Goal: Transaction & Acquisition: Subscribe to service/newsletter

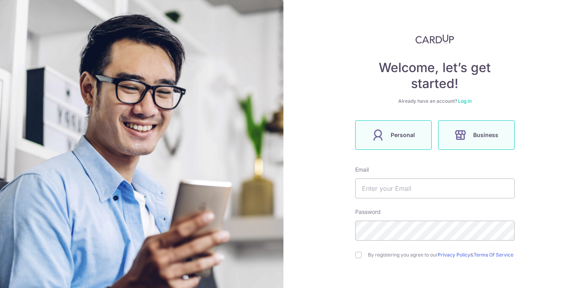
scroll to position [30, 0]
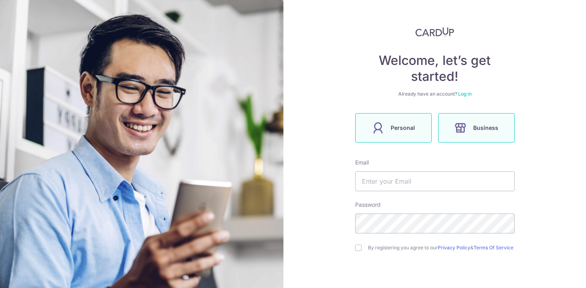
click at [381, 137] on label "Personal" at bounding box center [393, 127] width 77 height 29
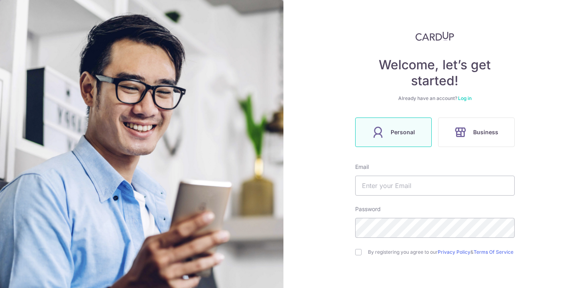
scroll to position [29, 0]
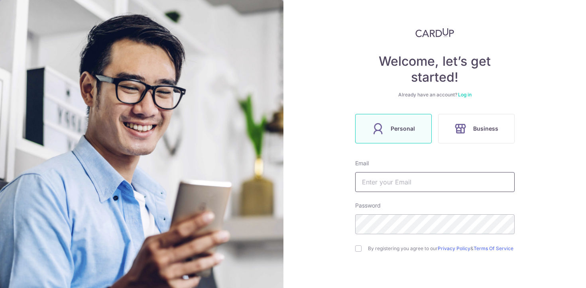
click at [401, 182] on input "text" at bounding box center [434, 182] width 159 height 20
type input "tanstkelly@gmail.com"
click at [356, 249] on input "checkbox" at bounding box center [358, 249] width 6 height 6
checkbox input "true"
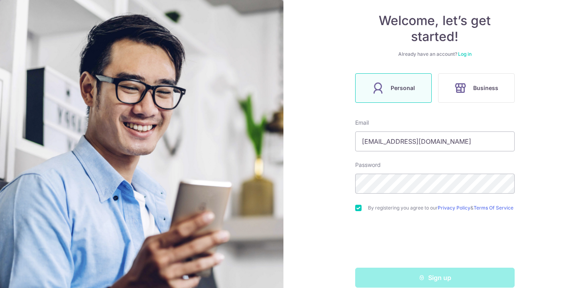
scroll to position [79, 0]
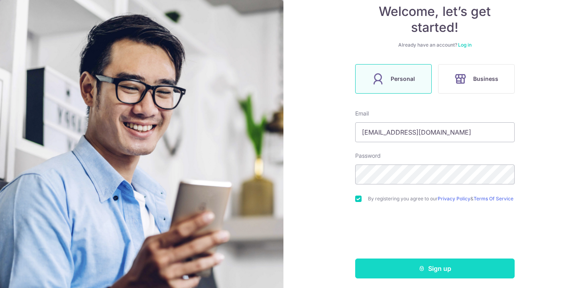
click at [397, 271] on button "Sign up" at bounding box center [434, 269] width 159 height 20
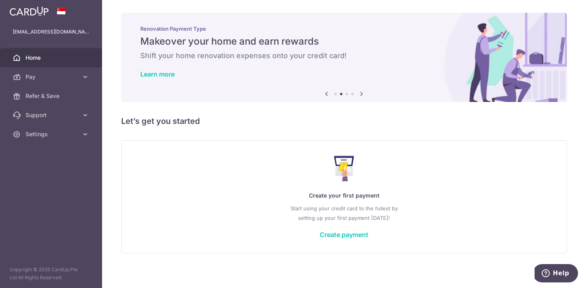
scroll to position [3, 0]
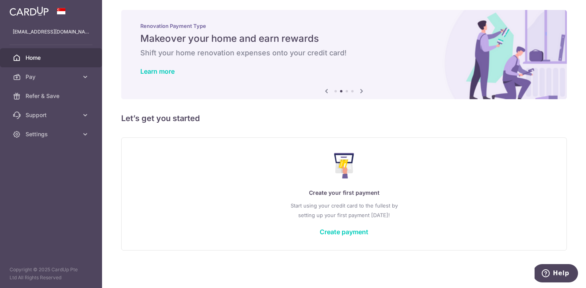
click at [288, 109] on div "× Pause Schedule Pause all future payments in this series Pause just this one p…" at bounding box center [344, 144] width 484 height 288
click at [75, 82] on link "Pay" at bounding box center [51, 76] width 102 height 19
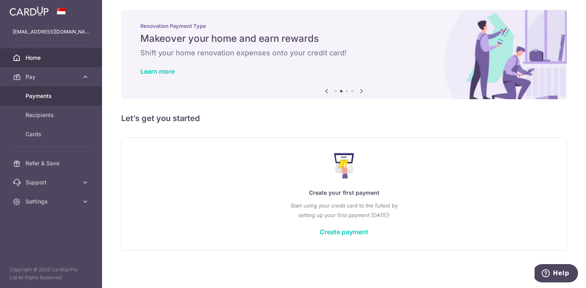
click at [68, 93] on span "Payments" at bounding box center [52, 96] width 53 height 8
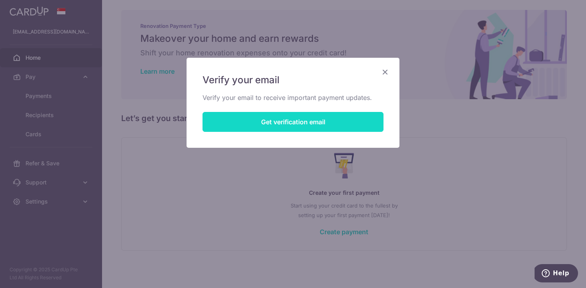
click at [228, 132] on button "Get verification email" at bounding box center [293, 122] width 181 height 20
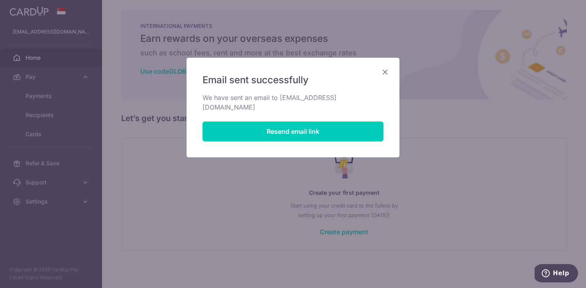
click at [386, 77] on icon "Close" at bounding box center [385, 72] width 10 height 10
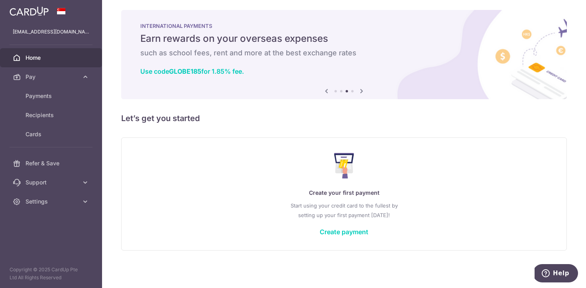
click at [33, 17] on link at bounding box center [28, 10] width 45 height 14
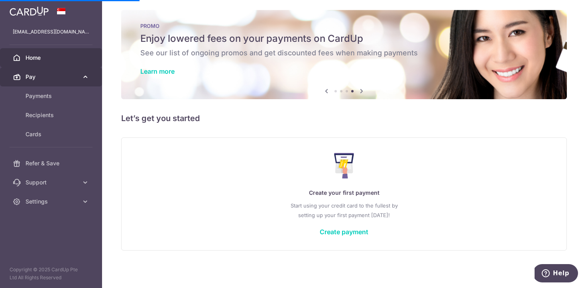
click at [61, 75] on span "Pay" at bounding box center [52, 77] width 53 height 8
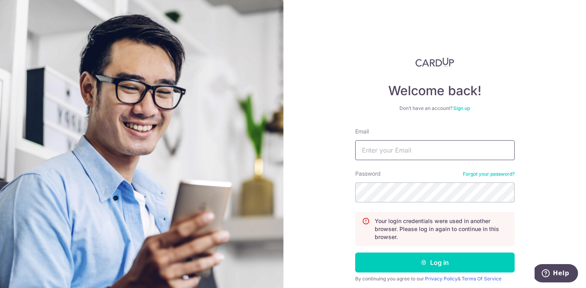
click at [379, 158] on input "Email" at bounding box center [434, 150] width 159 height 20
type input "tanstkelly@gmail.com"
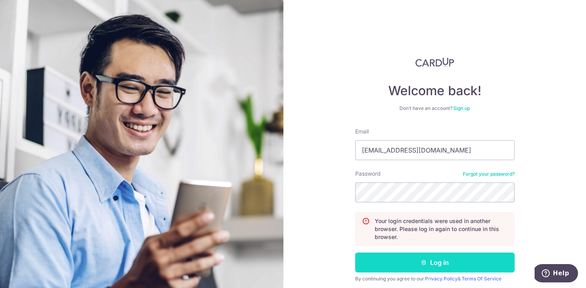
click at [397, 258] on button "Log in" at bounding box center [434, 263] width 159 height 20
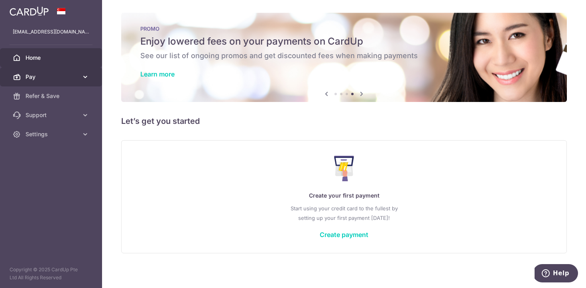
click at [86, 77] on icon at bounding box center [85, 77] width 8 height 8
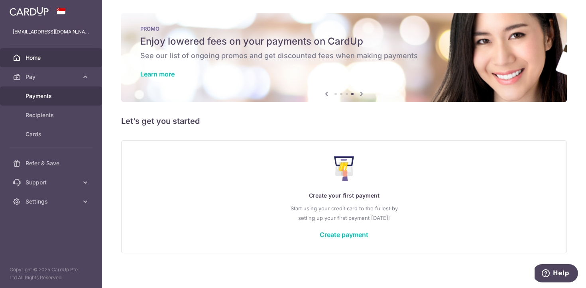
click at [54, 98] on span "Payments" at bounding box center [52, 96] width 53 height 8
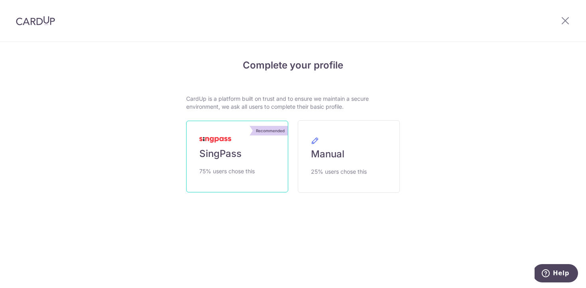
click at [232, 167] on span "75% users chose this" at bounding box center [226, 172] width 55 height 10
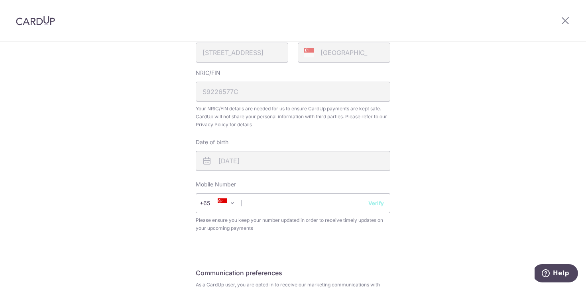
scroll to position [217, 0]
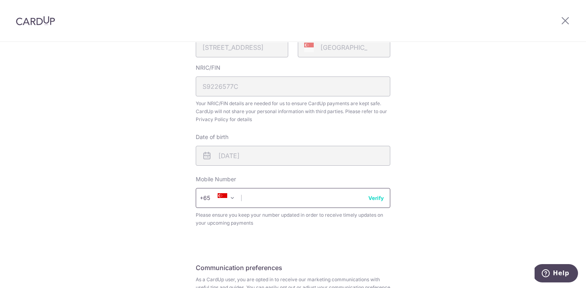
click at [322, 200] on input "text" at bounding box center [293, 198] width 195 height 20
type input "97771392"
click at [153, 192] on div "Review your details Your Details Please provide your full name as per your NRIC…" at bounding box center [293, 99] width 586 height 548
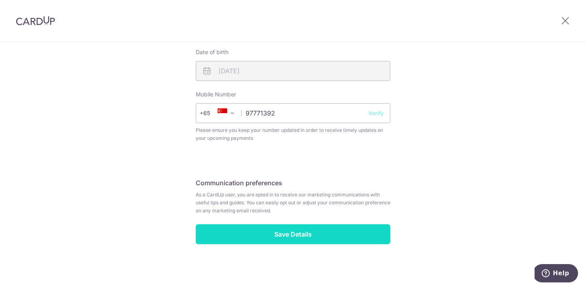
click at [272, 233] on input "Save Details" at bounding box center [293, 234] width 195 height 20
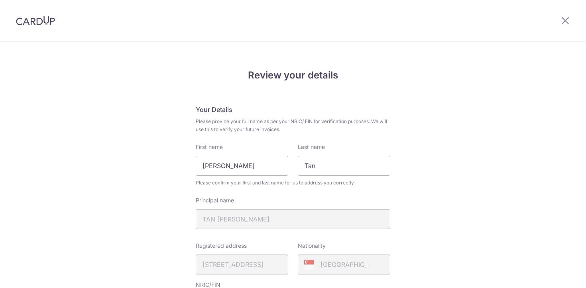
scroll to position [313, 0]
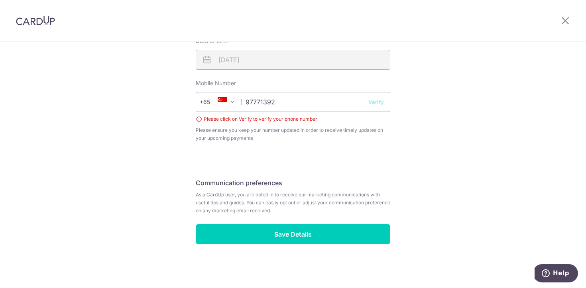
click at [379, 100] on button "Verify" at bounding box center [376, 102] width 16 height 8
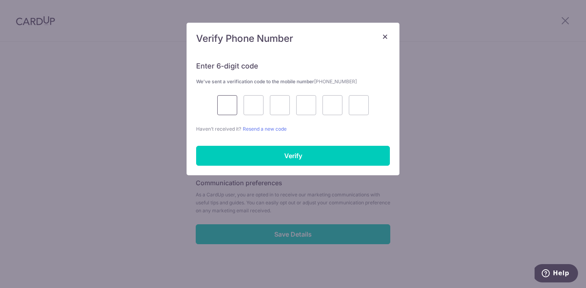
click at [234, 105] on input "text" at bounding box center [227, 105] width 20 height 20
type input "2"
type input "6"
type input "1"
type input "9"
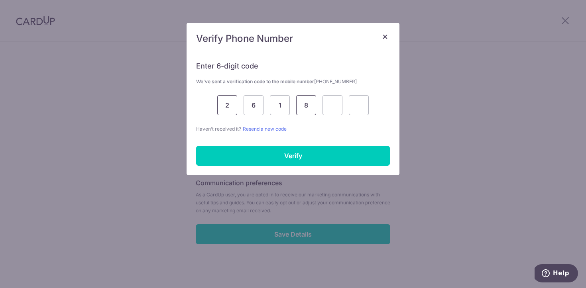
type input "8"
type input "7"
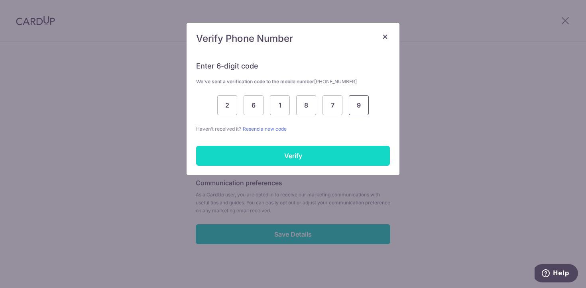
type input "9"
click at [213, 164] on input "Verify" at bounding box center [293, 156] width 194 height 20
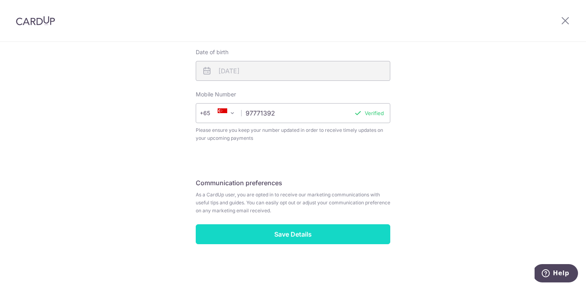
click at [281, 227] on input "Save Details" at bounding box center [293, 234] width 195 height 20
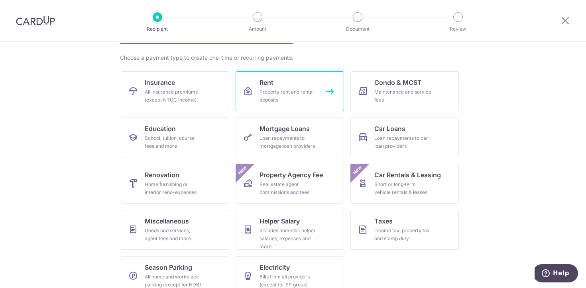
scroll to position [69, 0]
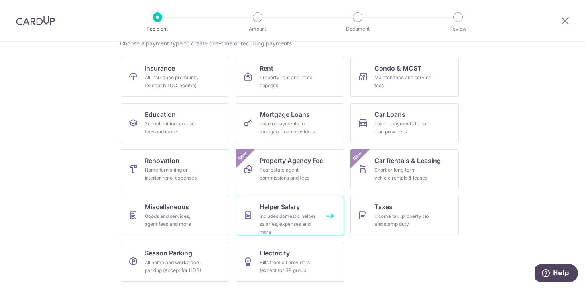
click at [293, 235] on div "Includes domestic helper salaries, expenses and more" at bounding box center [288, 224] width 57 height 24
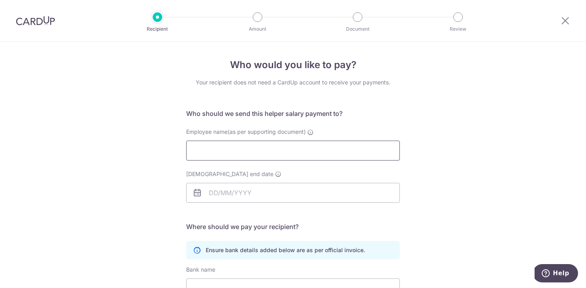
click at [277, 156] on input "Employee name(as per supporting document)" at bounding box center [293, 151] width 214 height 20
click at [269, 147] on input "Employee name(as per supporting document)" at bounding box center [293, 151] width 214 height 20
type input "Wai Yee Mon"
click at [258, 193] on input "Employment contract end date" at bounding box center [293, 193] width 214 height 20
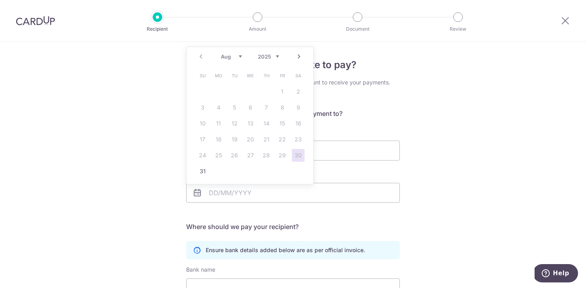
click at [303, 56] on link "Next" at bounding box center [299, 57] width 10 height 10
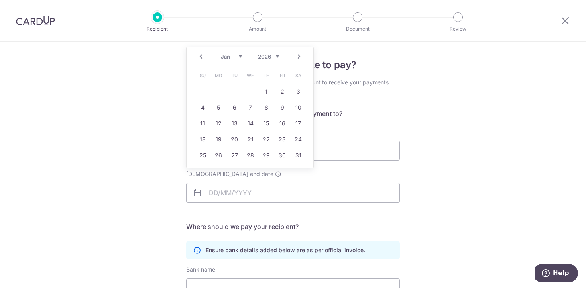
click at [303, 56] on link "Next" at bounding box center [299, 57] width 10 height 10
click at [264, 153] on link "30" at bounding box center [266, 155] width 13 height 13
type input "30/04/2026"
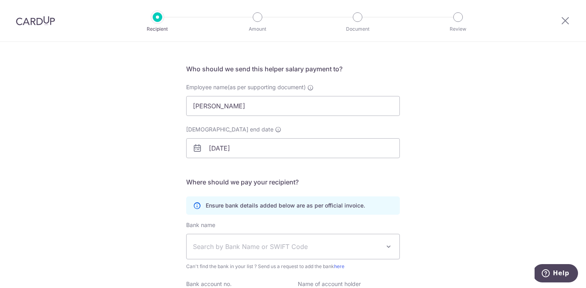
scroll to position [66, 0]
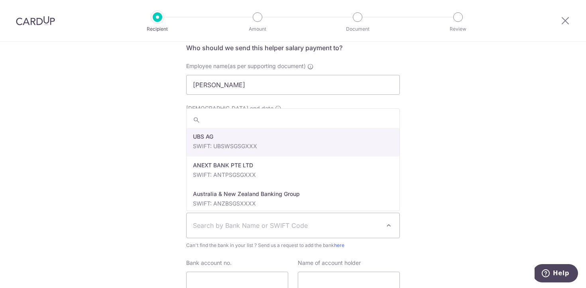
click at [251, 217] on span "Search by Bank Name or SWIFT Code" at bounding box center [293, 225] width 213 height 25
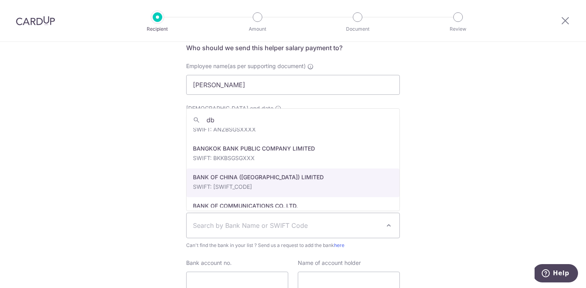
scroll to position [0, 0]
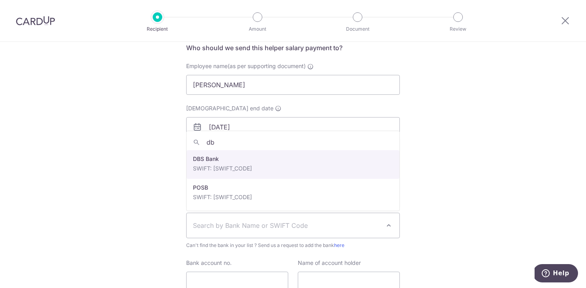
type input "db"
select select "6"
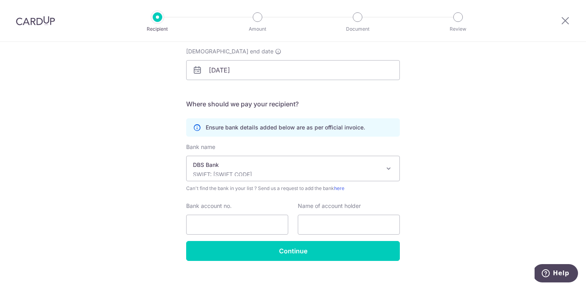
scroll to position [124, 0]
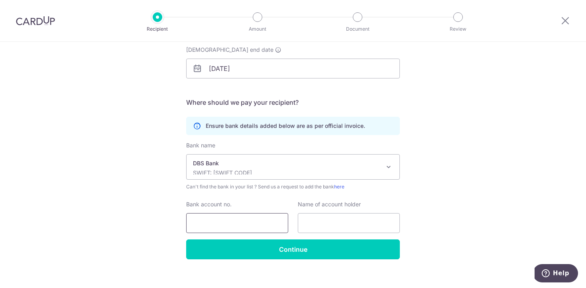
click at [256, 222] on input "Bank account no." at bounding box center [237, 223] width 102 height 20
click at [253, 219] on input "Bank account no." at bounding box center [237, 223] width 102 height 20
type input "453503780"
click at [318, 215] on input "text" at bounding box center [349, 223] width 102 height 20
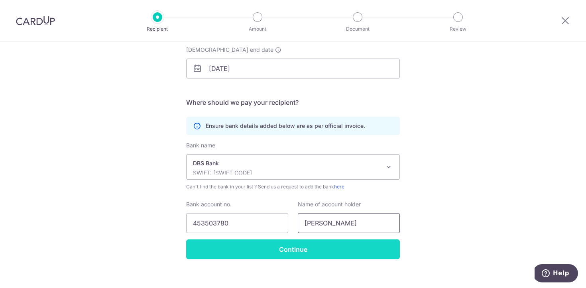
type input "Wai Yee Mon"
click at [296, 247] on input "Continue" at bounding box center [293, 250] width 214 height 20
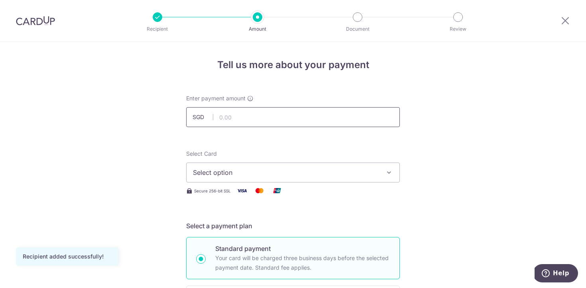
click at [262, 118] on input "text" at bounding box center [293, 117] width 214 height 20
type input "540.00"
click at [278, 175] on span "Select option" at bounding box center [286, 173] width 186 height 10
click at [277, 189] on link "Add credit card" at bounding box center [293, 195] width 213 height 14
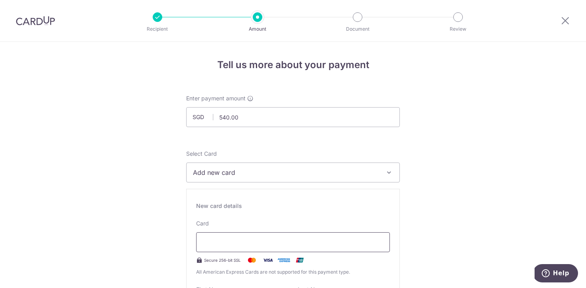
type input "03 / 2030"
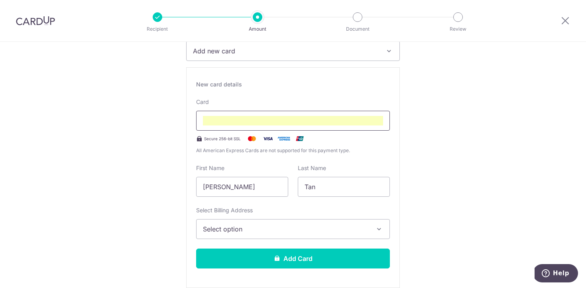
scroll to position [129, 0]
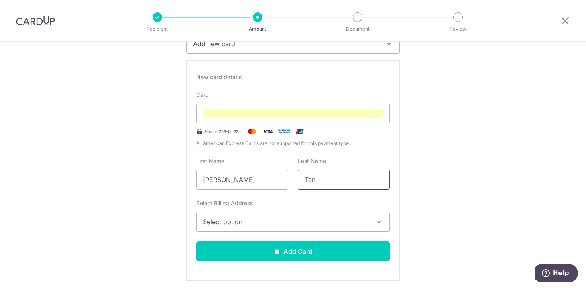
click at [317, 187] on input "Tan" at bounding box center [344, 180] width 92 height 20
click at [300, 217] on span "Select option" at bounding box center [286, 222] width 166 height 10
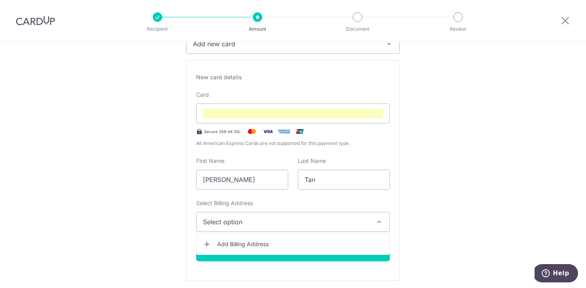
click at [295, 241] on span "Add Billing Address" at bounding box center [300, 244] width 166 height 8
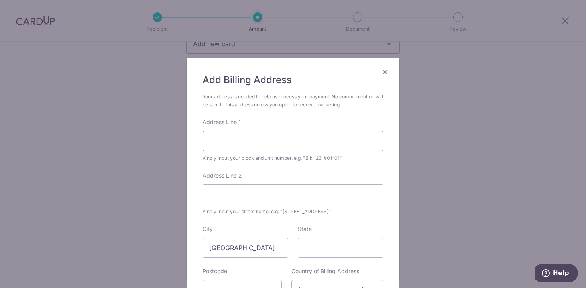
click at [273, 141] on input "Address Line 1" at bounding box center [293, 141] width 181 height 20
type input "Blk 681A Woodlands Dr 62"
type input "#07-03"
type input "731681"
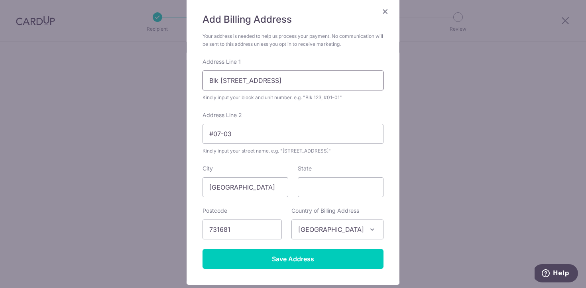
scroll to position [61, 0]
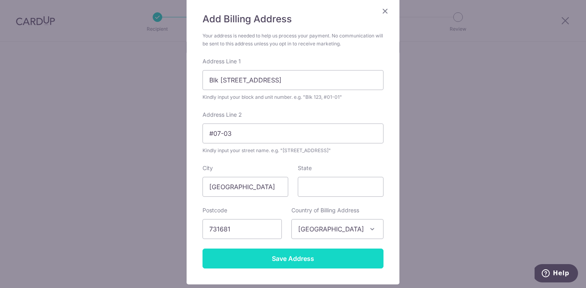
click at [300, 260] on input "Save Address" at bounding box center [293, 259] width 181 height 20
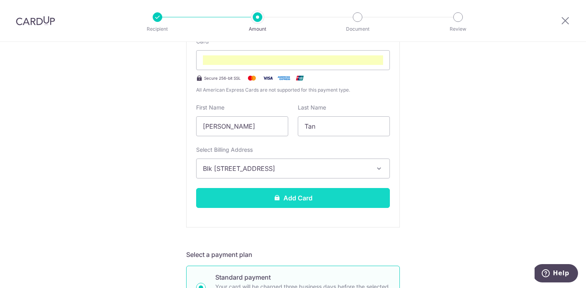
scroll to position [190, 0]
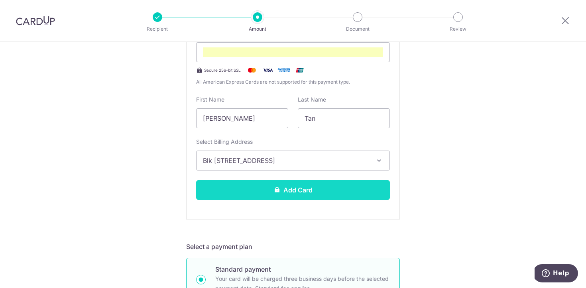
click at [346, 194] on button "Add Card" at bounding box center [293, 190] width 194 height 20
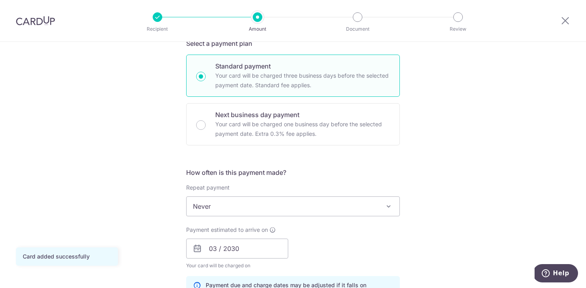
scroll to position [213, 0]
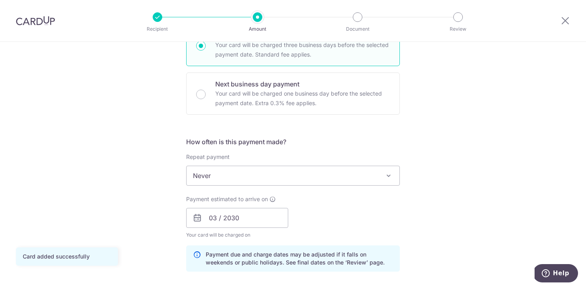
click at [343, 175] on span "Never" at bounding box center [293, 175] width 213 height 19
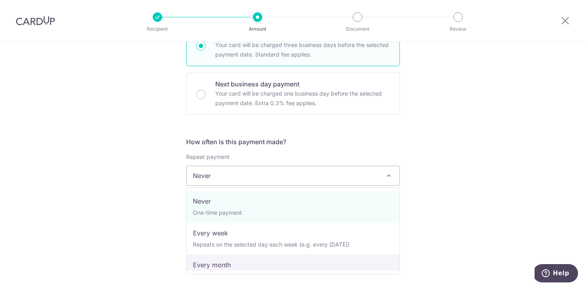
select select "3"
type input "30/04/2026"
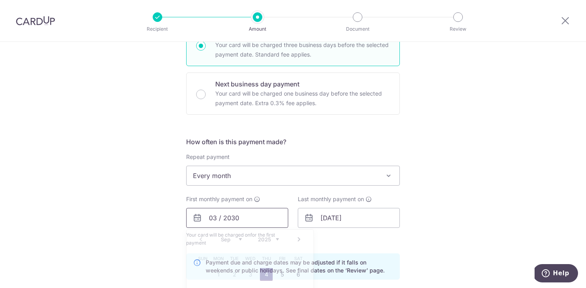
click at [260, 222] on input "03 / 2030" at bounding box center [237, 218] width 102 height 20
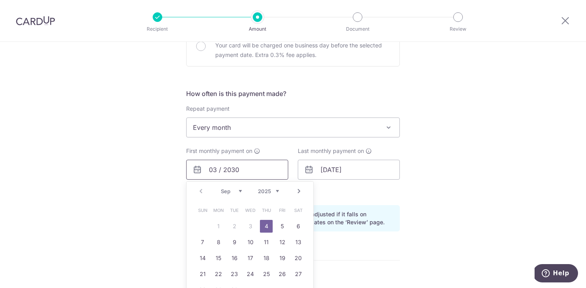
scroll to position [262, 0]
click at [261, 192] on select "2025 2026 2027 2028 2029 2030 2031 2032 2033 2034 2035" at bounding box center [268, 191] width 21 height 6
click at [258, 188] on select "2025 2026 2027 2028 2029 2030 2031 2032 2033 2034 2035" at bounding box center [268, 191] width 21 height 6
click at [232, 177] on input "03 / 2030" at bounding box center [237, 169] width 102 height 20
click at [212, 171] on input "03 / 2030" at bounding box center [237, 169] width 102 height 20
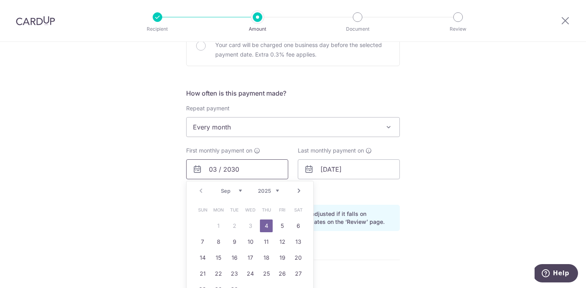
click at [213, 171] on input "03 / 2030" at bounding box center [237, 169] width 102 height 20
type input "09 / 2025"
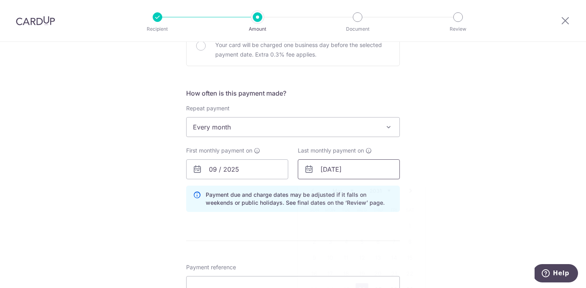
click at [342, 169] on input "26/03/2031" at bounding box center [349, 169] width 102 height 20
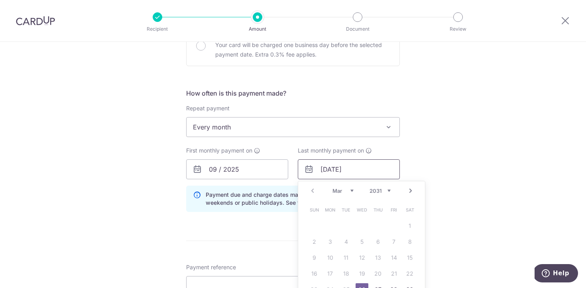
click at [358, 171] on input "26/03/2031" at bounding box center [349, 169] width 102 height 20
click at [332, 167] on input "26/03/2031" at bounding box center [349, 169] width 102 height 20
click at [329, 167] on input "26/03/2031" at bounding box center [349, 169] width 102 height 20
type input "24/04/2026"
click at [441, 194] on div "Tell us more about your payment Enter payment amount SGD 540.00 540.00 Card add…" at bounding box center [293, 151] width 586 height 743
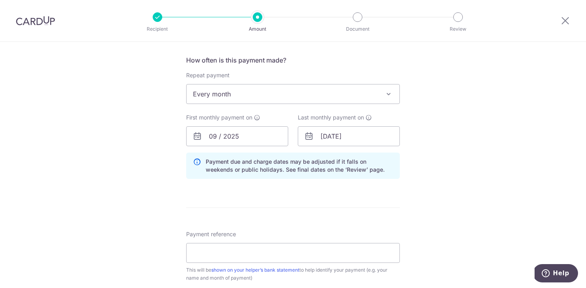
scroll to position [305, 0]
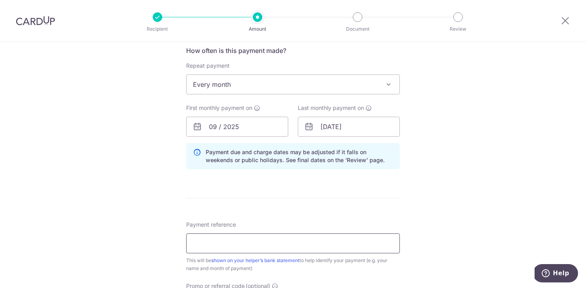
click at [381, 240] on input "Payment reference" at bounding box center [293, 244] width 214 height 20
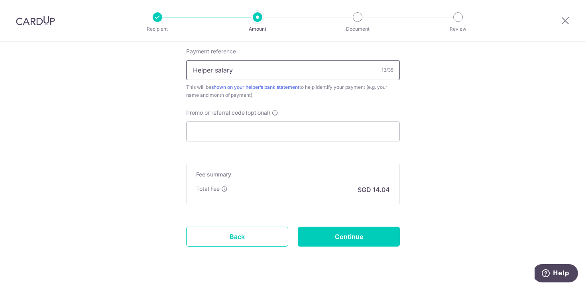
scroll to position [484, 0]
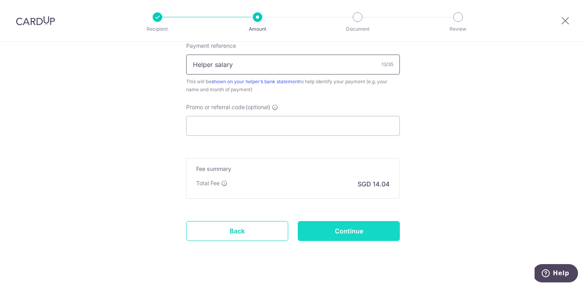
type input "Helper salary"
click at [360, 235] on input "Continue" at bounding box center [349, 231] width 102 height 20
type input "Create Schedule"
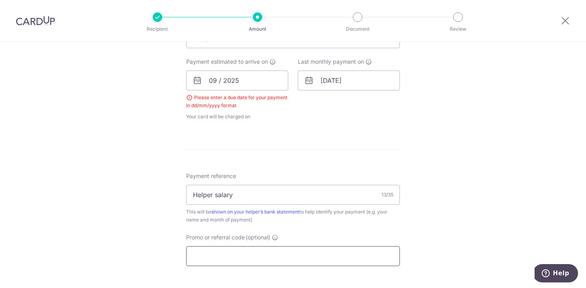
scroll to position [316, 0]
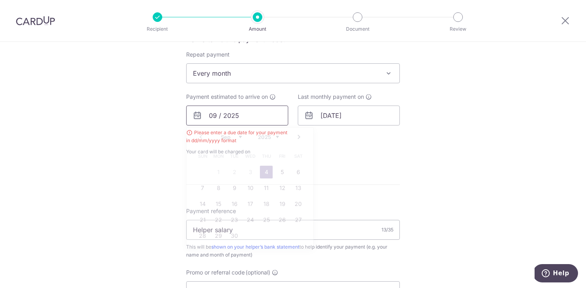
click at [283, 118] on input "09 / 2025" at bounding box center [237, 116] width 102 height 20
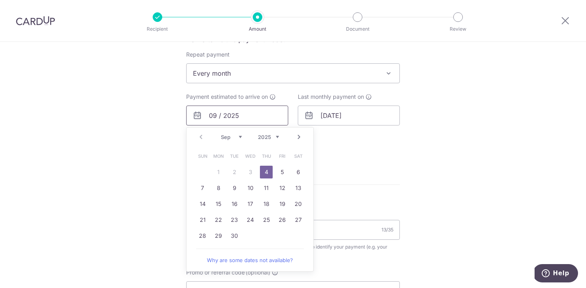
click at [207, 115] on input "09 / 2025" at bounding box center [237, 116] width 102 height 20
click at [255, 220] on link "24" at bounding box center [250, 220] width 13 height 13
type input "[DATE]"
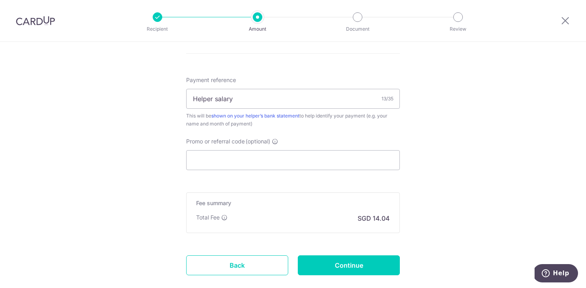
scroll to position [507, 0]
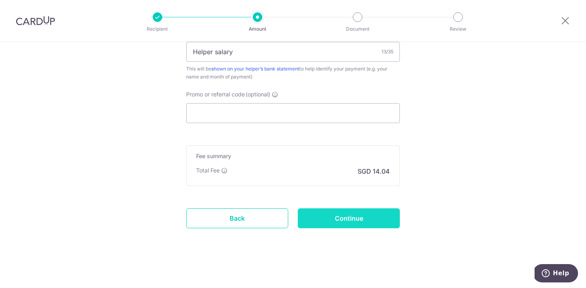
click at [328, 218] on input "Continue" at bounding box center [349, 218] width 102 height 20
type input "Create Schedule"
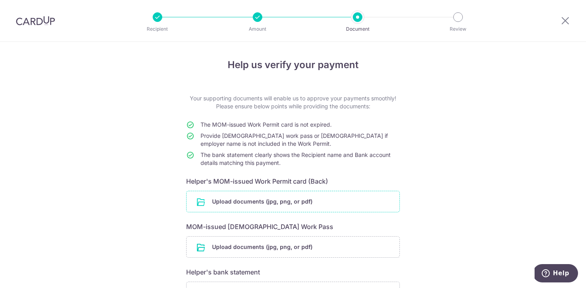
click at [310, 204] on input "file" at bounding box center [293, 201] width 213 height 21
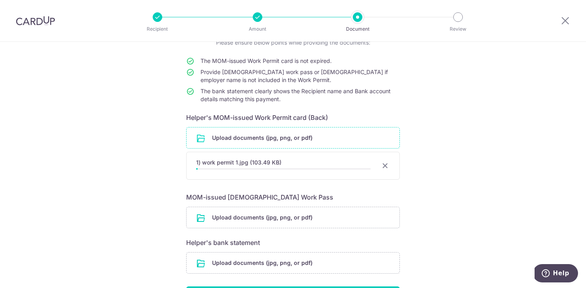
scroll to position [65, 0]
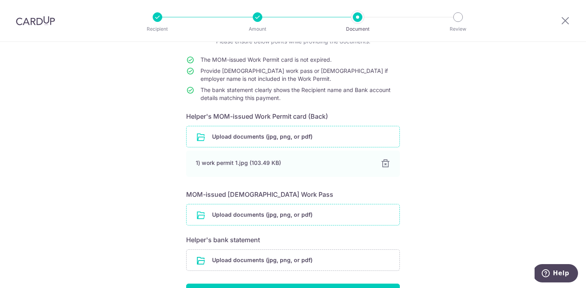
click at [269, 219] on input "file" at bounding box center [293, 215] width 213 height 21
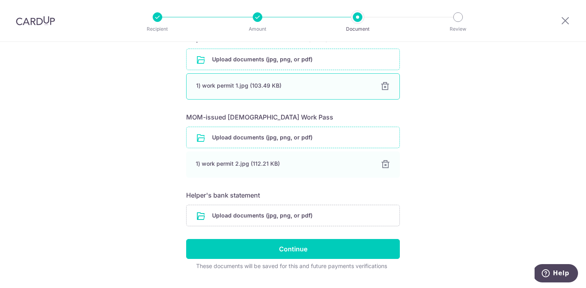
scroll to position [149, 0]
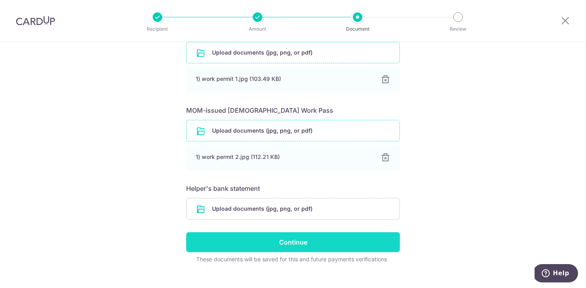
click at [267, 244] on input "Continue" at bounding box center [293, 242] width 214 height 20
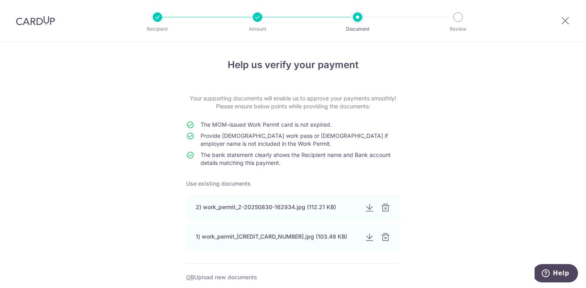
scroll to position [228, 0]
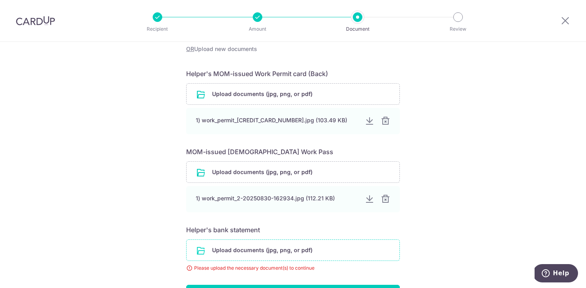
click at [255, 247] on input "file" at bounding box center [293, 250] width 213 height 21
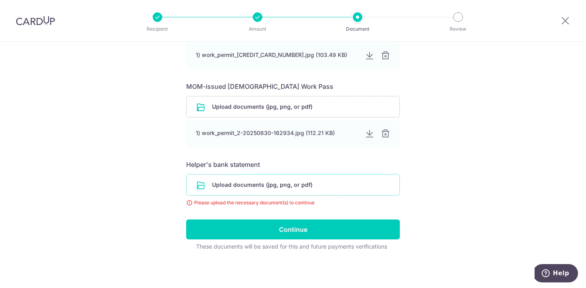
click at [375, 181] on input "file" at bounding box center [293, 185] width 213 height 21
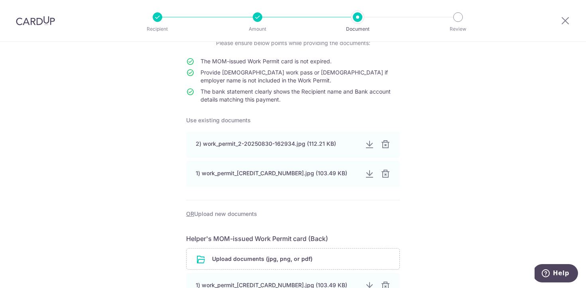
scroll to position [315, 0]
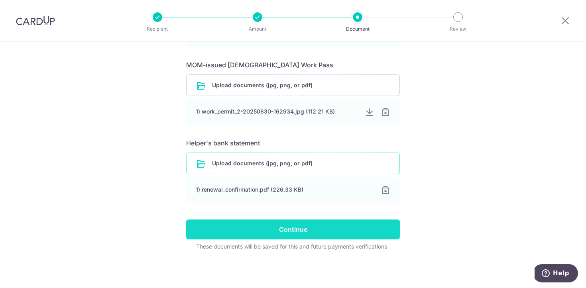
click at [287, 230] on input "Continue" at bounding box center [293, 230] width 214 height 20
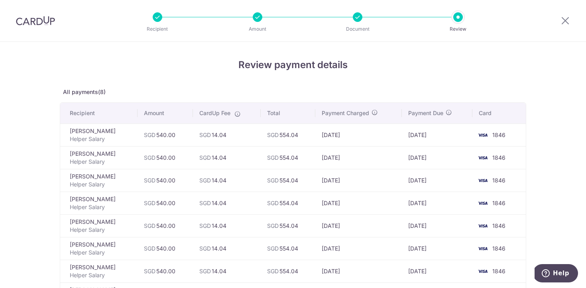
click at [531, 112] on div "Review payment details All payments(8) Recipient Amount CardUp Fee Total Paymen…" at bounding box center [293, 241] width 586 height 398
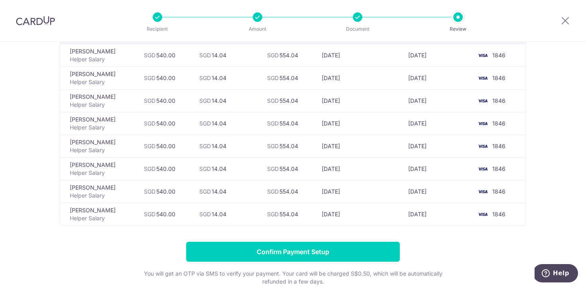
scroll to position [79, 0]
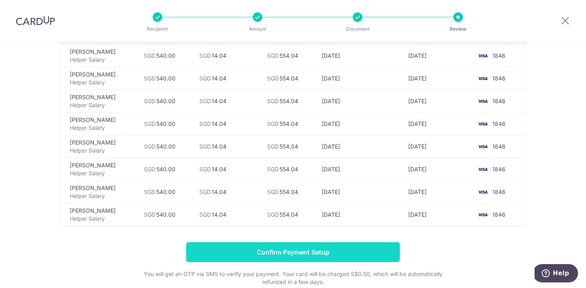
click at [353, 248] on input "Confirm Payment Setup" at bounding box center [293, 252] width 214 height 20
